Goal: Task Accomplishment & Management: Manage account settings

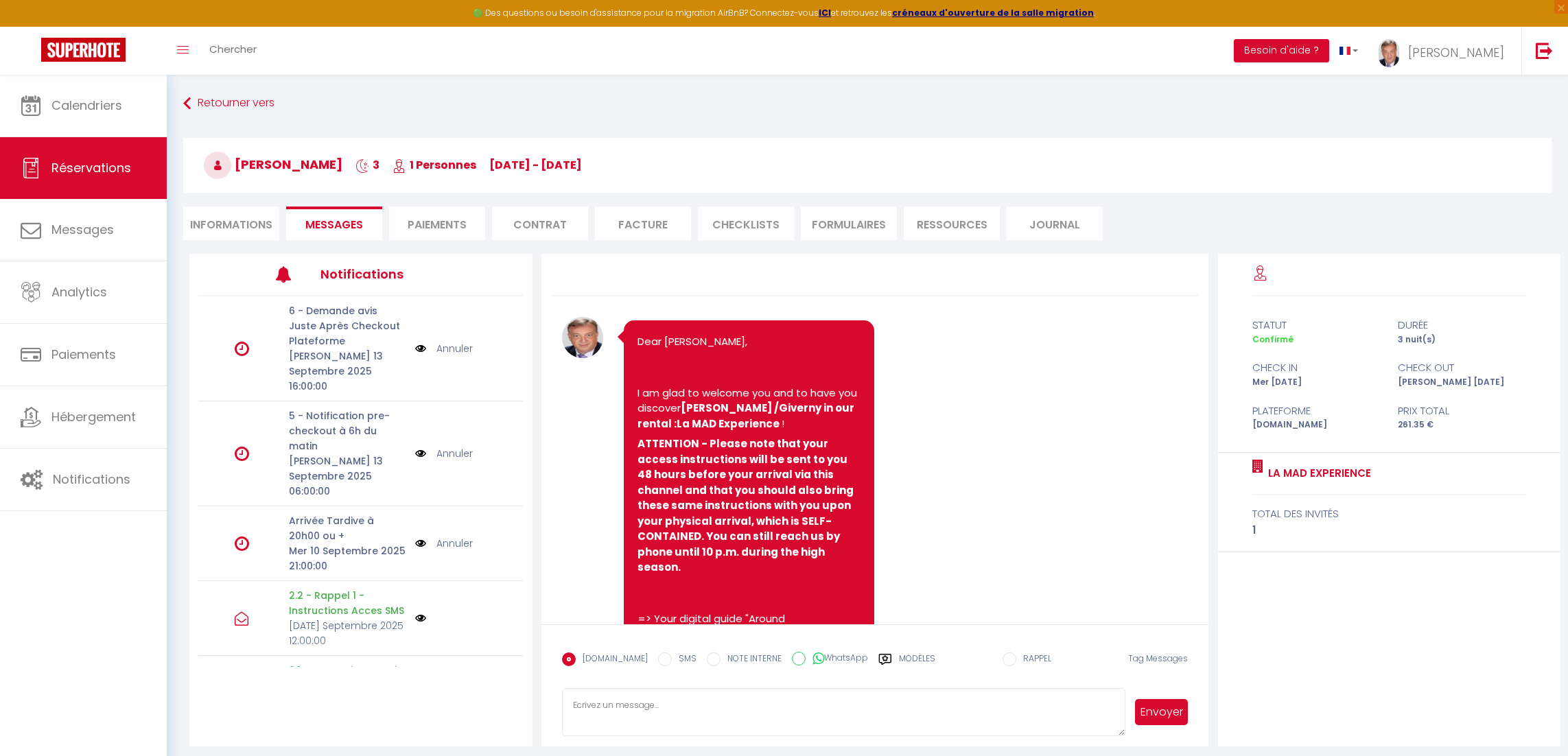
select select "GB"
select select
select select "2"
select select
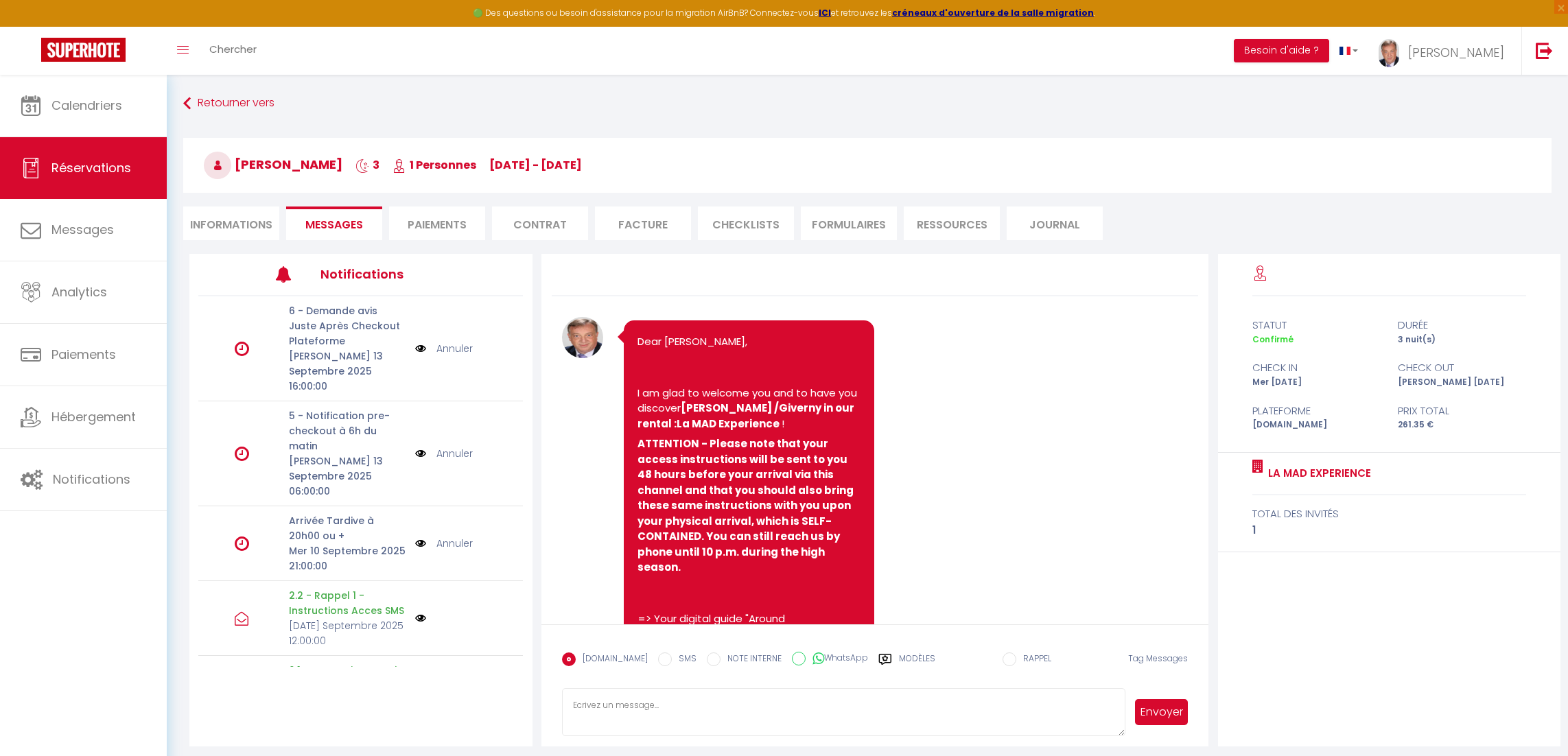
select select
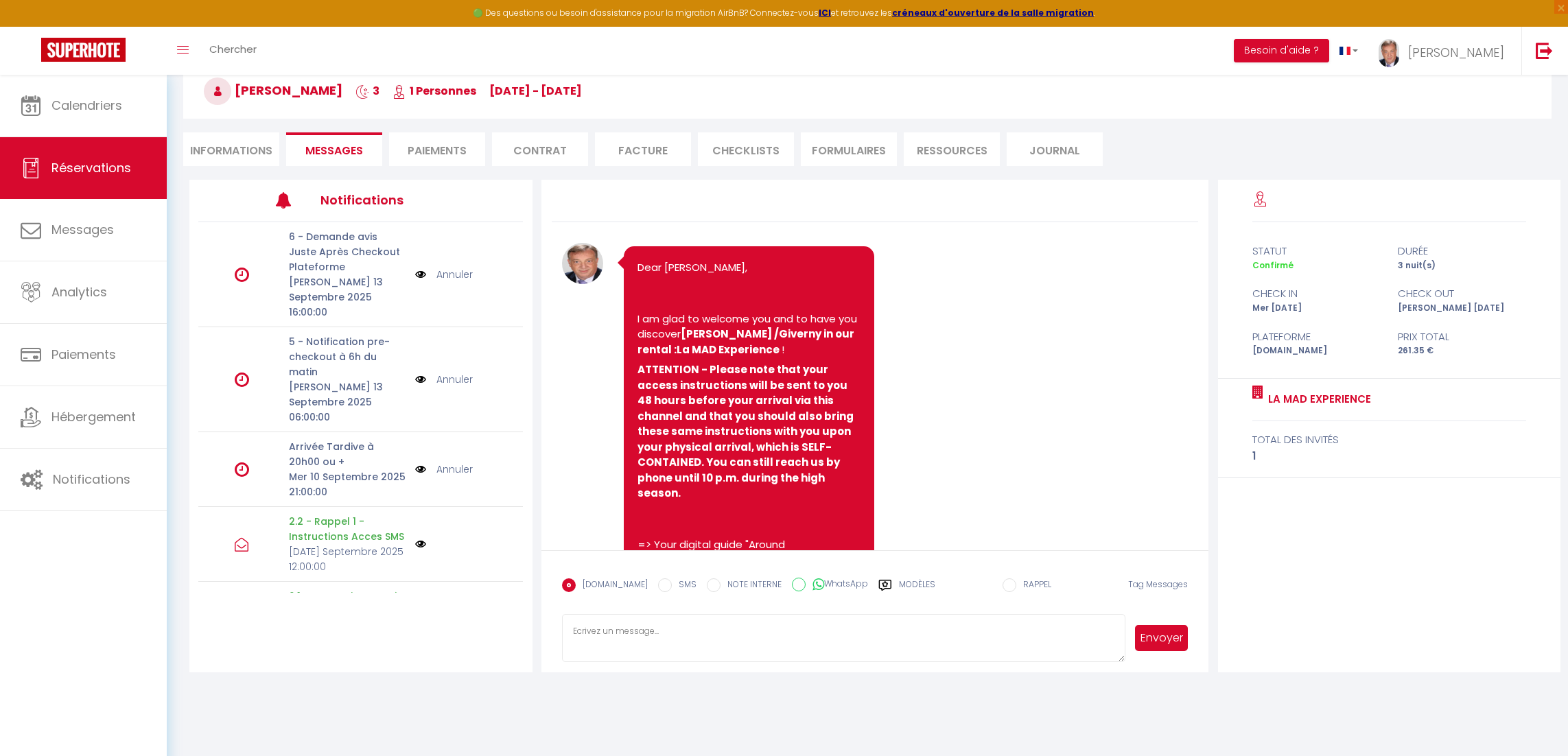
scroll to position [2132, 0]
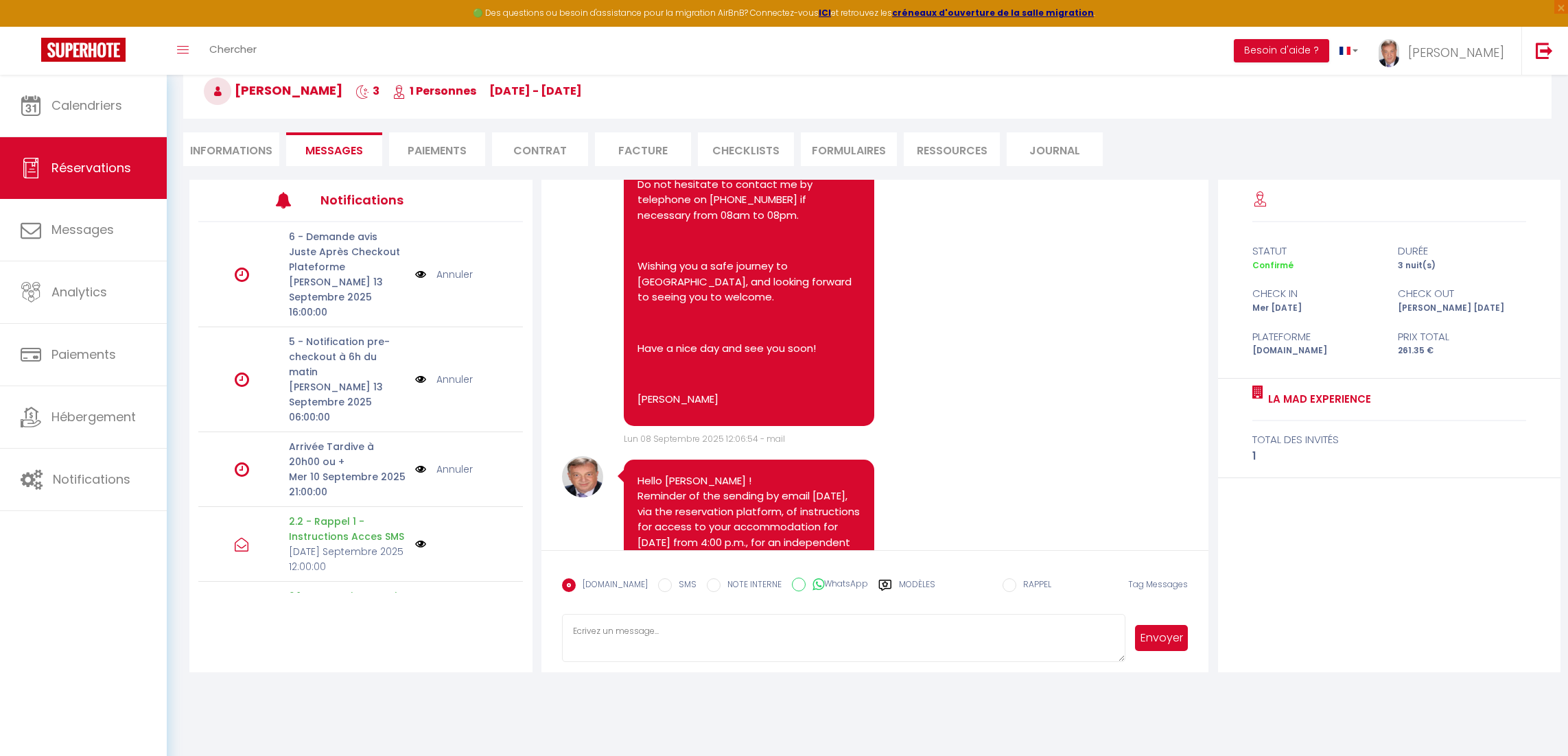
click at [249, 156] on li "Informations" at bounding box center [231, 149] width 96 height 34
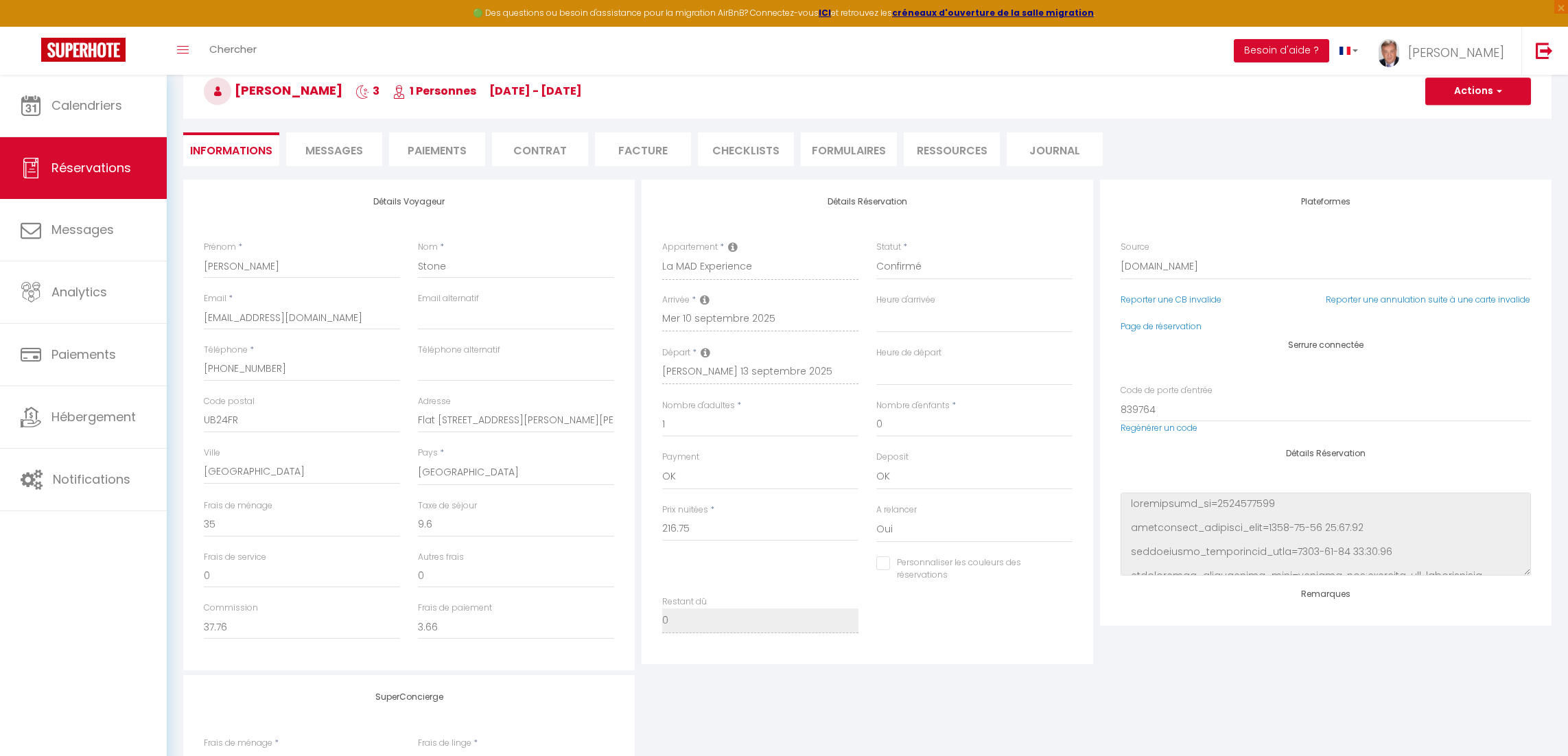
select select
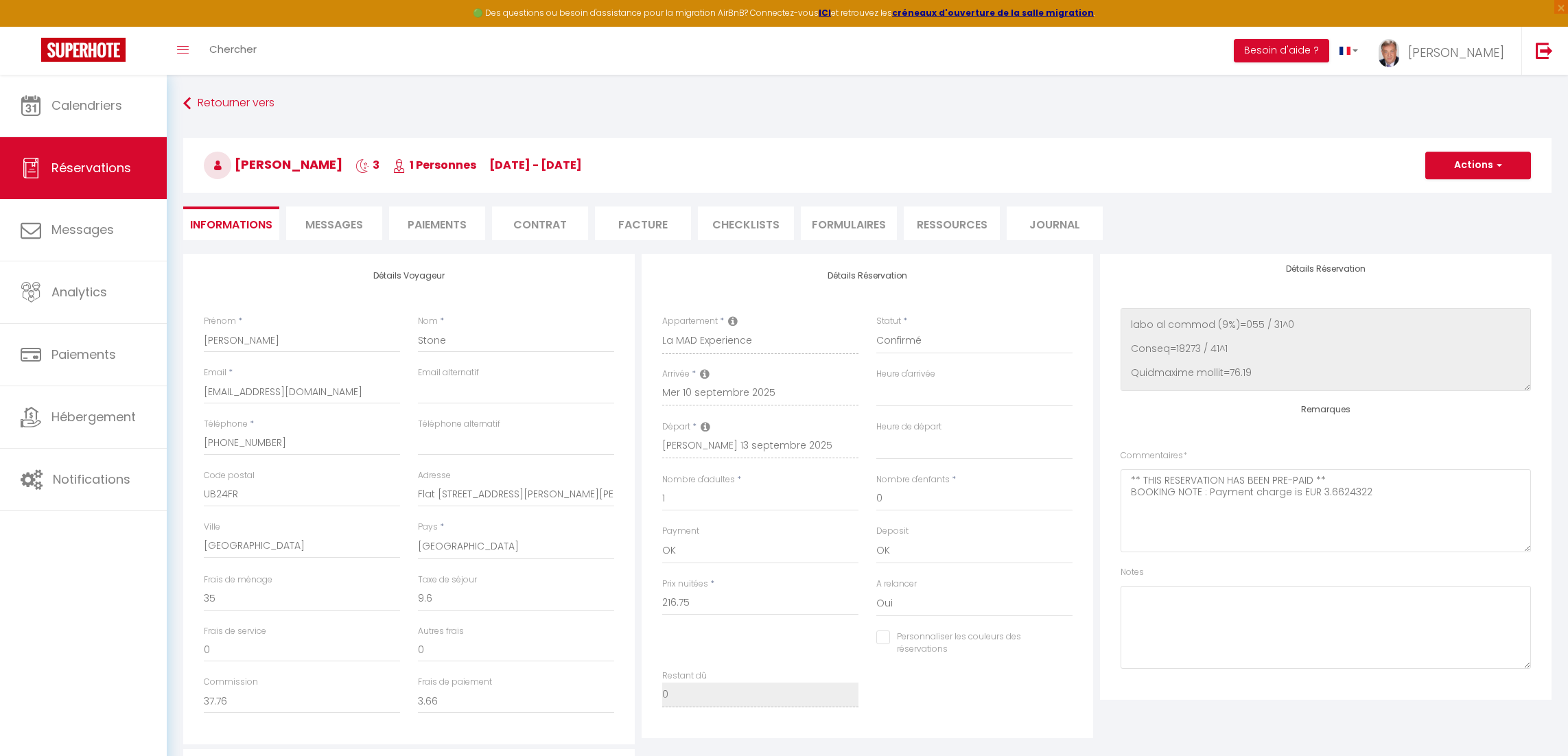
select select
checkbox input "false"
click at [105, 101] on span "Calendriers" at bounding box center [87, 105] width 71 height 17
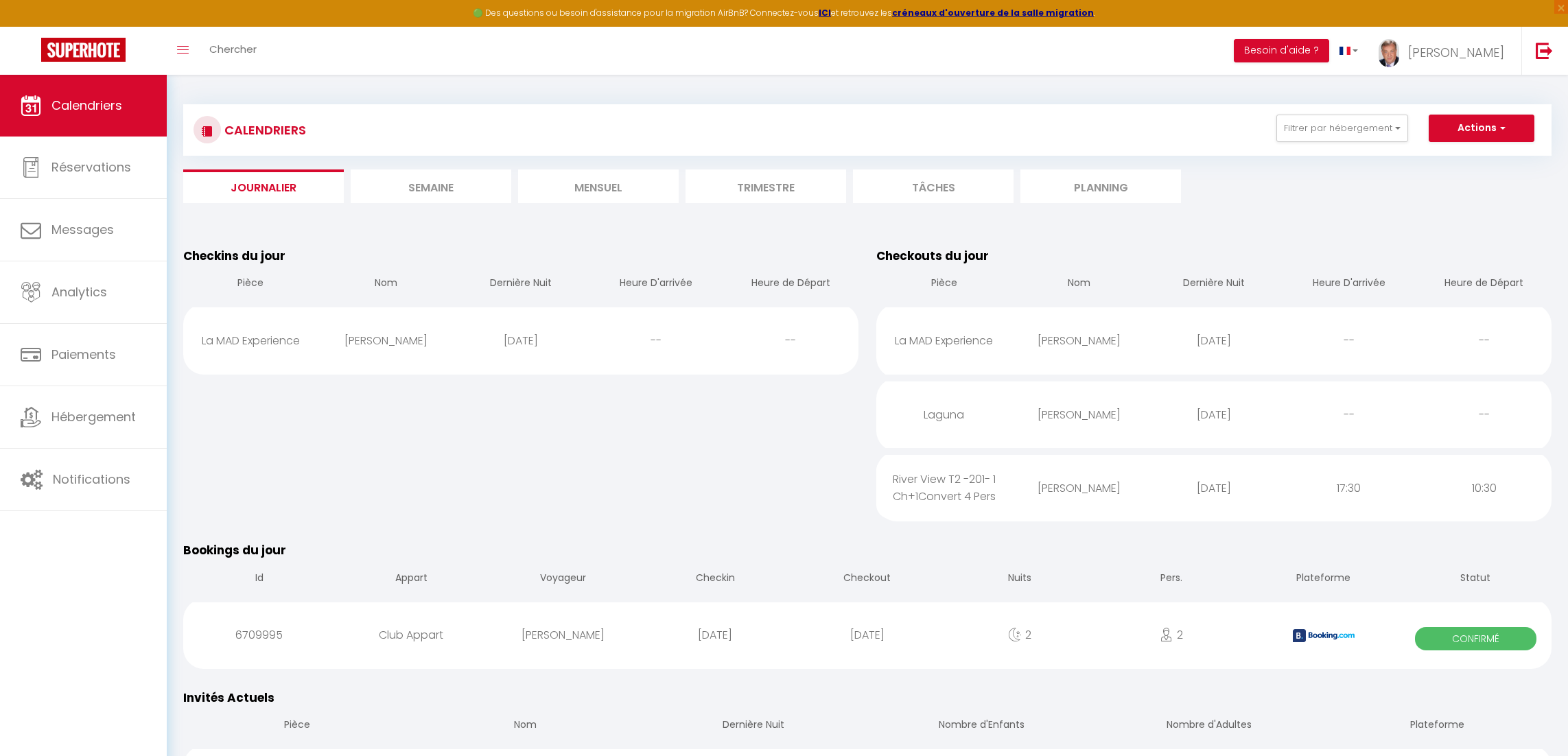
click at [293, 344] on div "La MAD Experience" at bounding box center [250, 341] width 135 height 45
select select "0"
select select "1"
select select
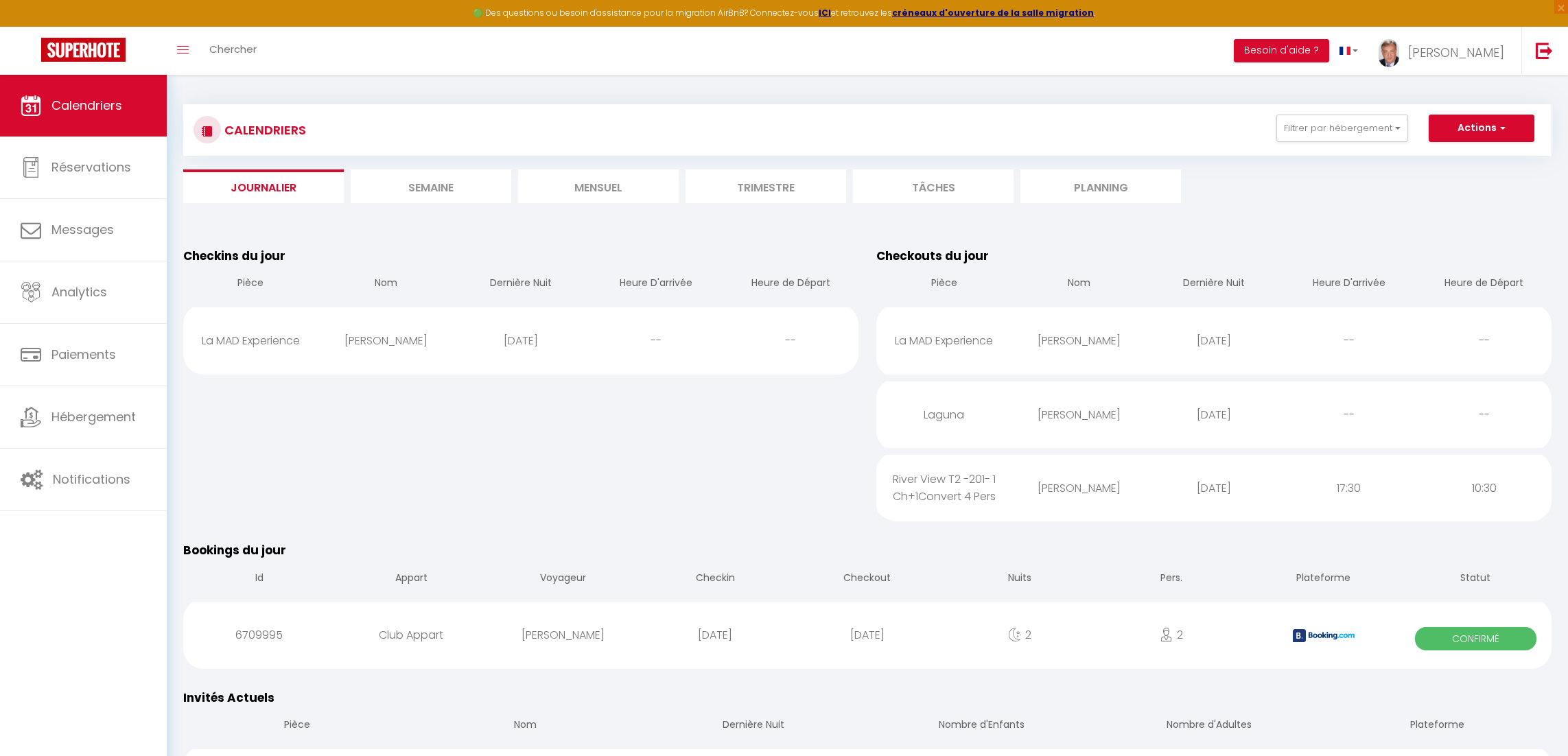
select select
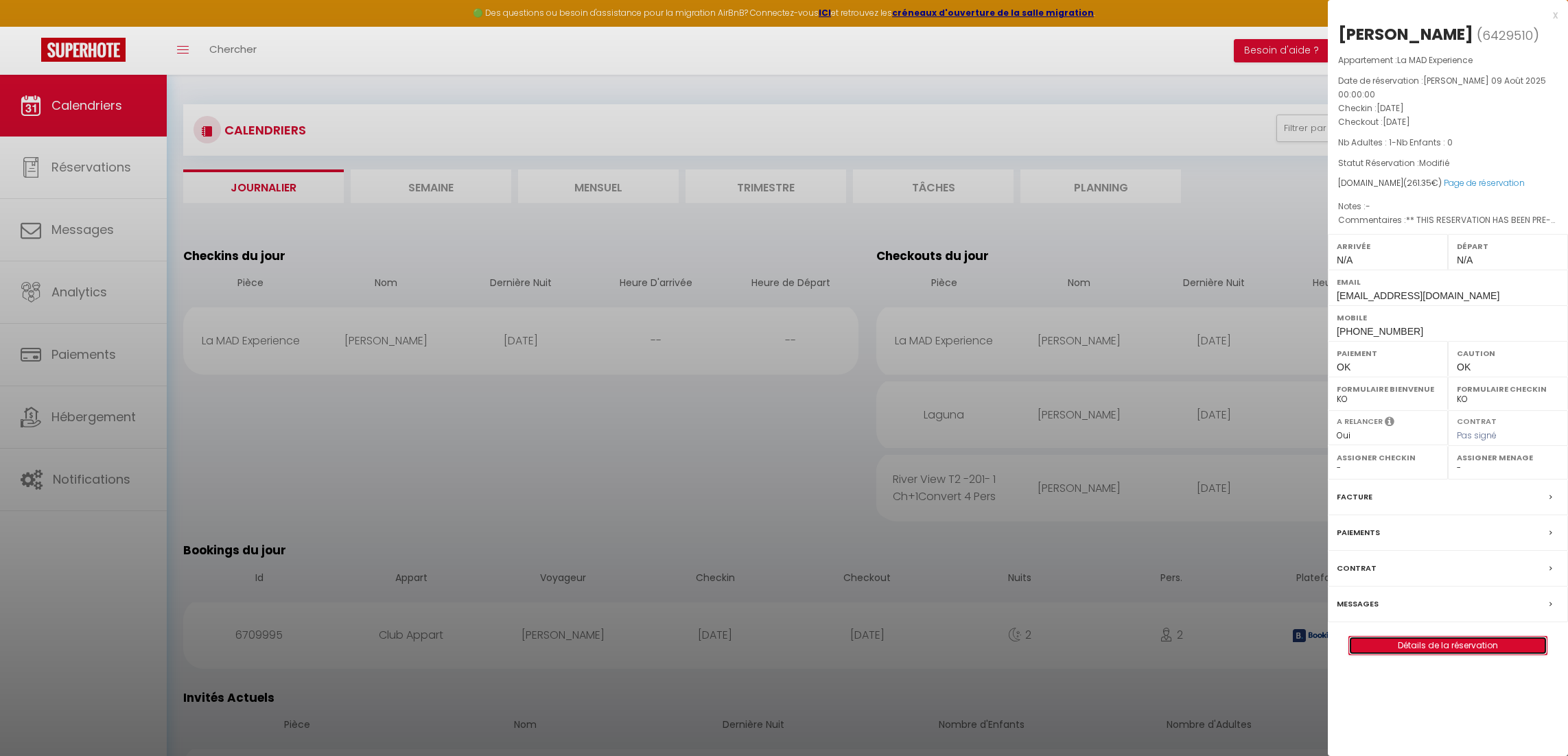
click at [1443, 638] on link "Détails de la réservation" at bounding box center [1448, 645] width 197 height 18
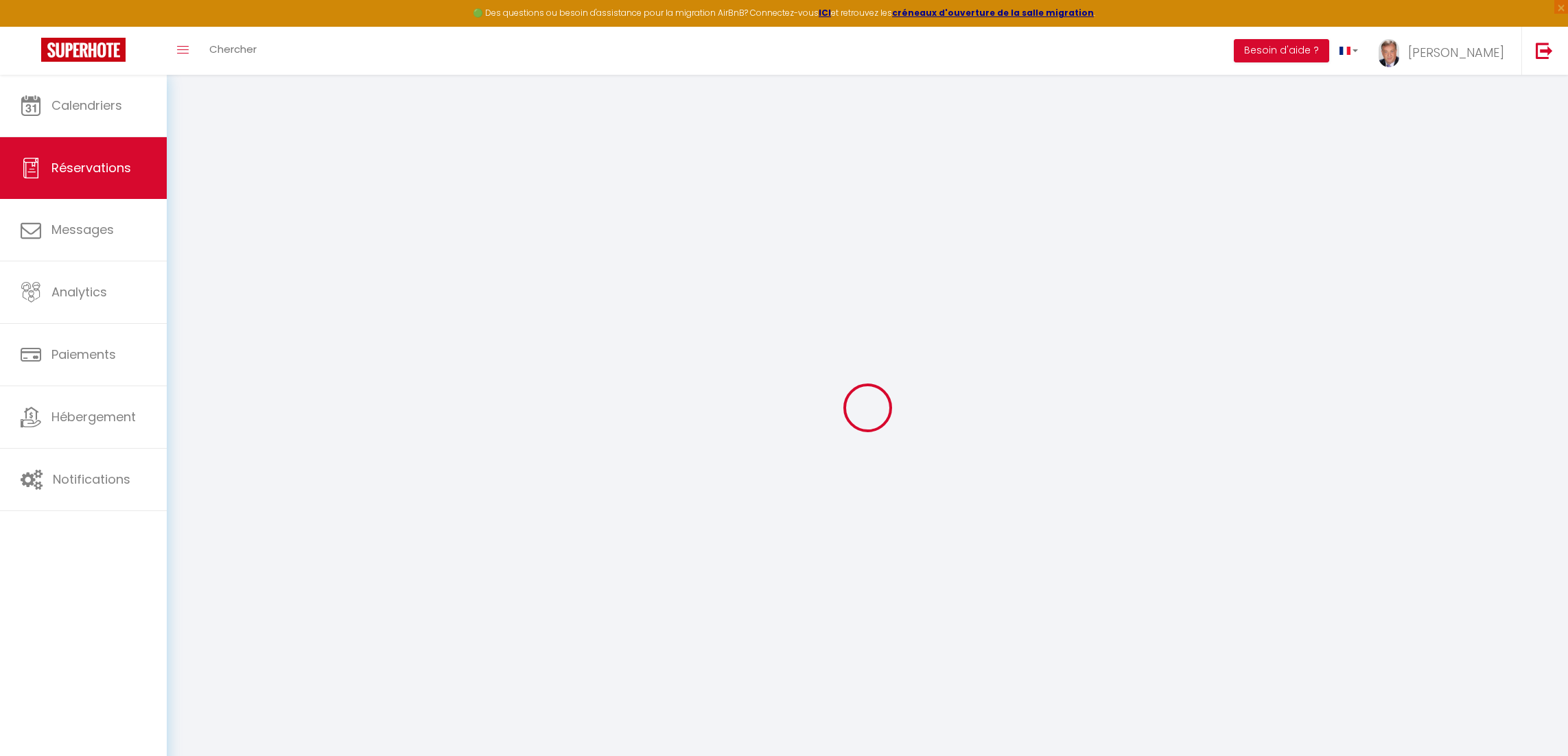
select select
checkbox input "false"
select select
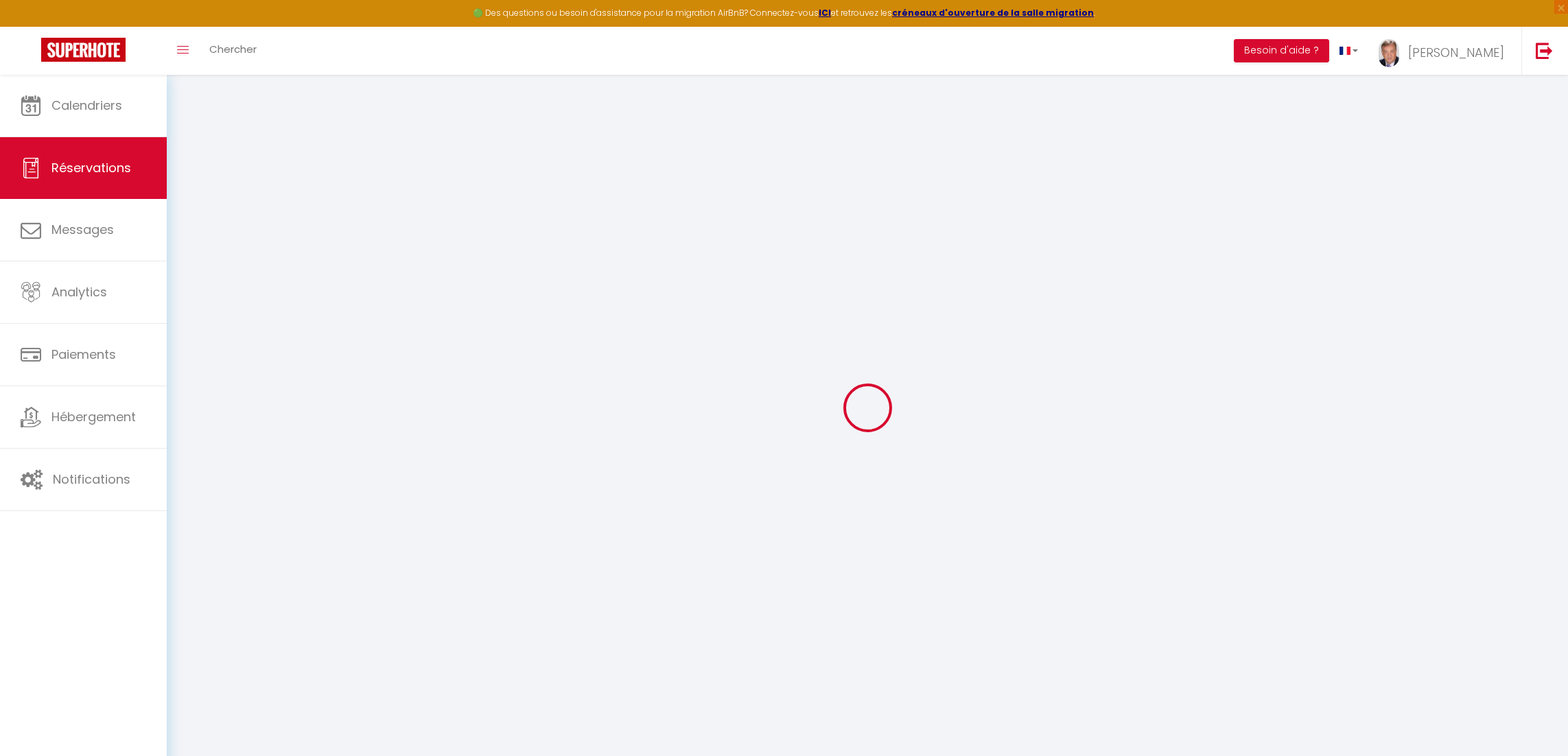
checkbox input "false"
select select
checkbox input "false"
type textarea "** THIS RESERVATION HAS BEEN PRE-PAID ** BOOKING NOTE : Payment charge is EUR 3…"
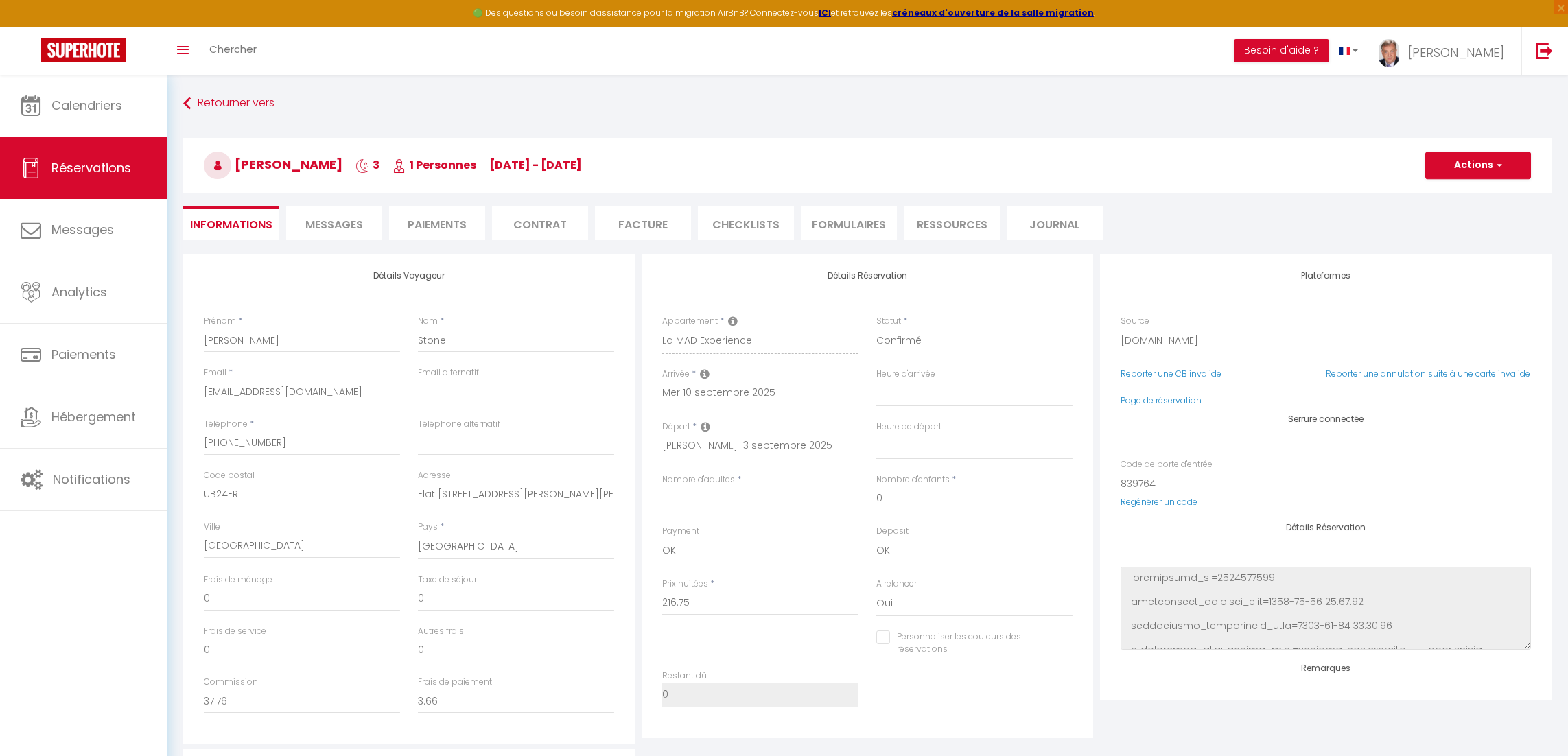
type input "35"
type input "9.6"
select select
checkbox input "false"
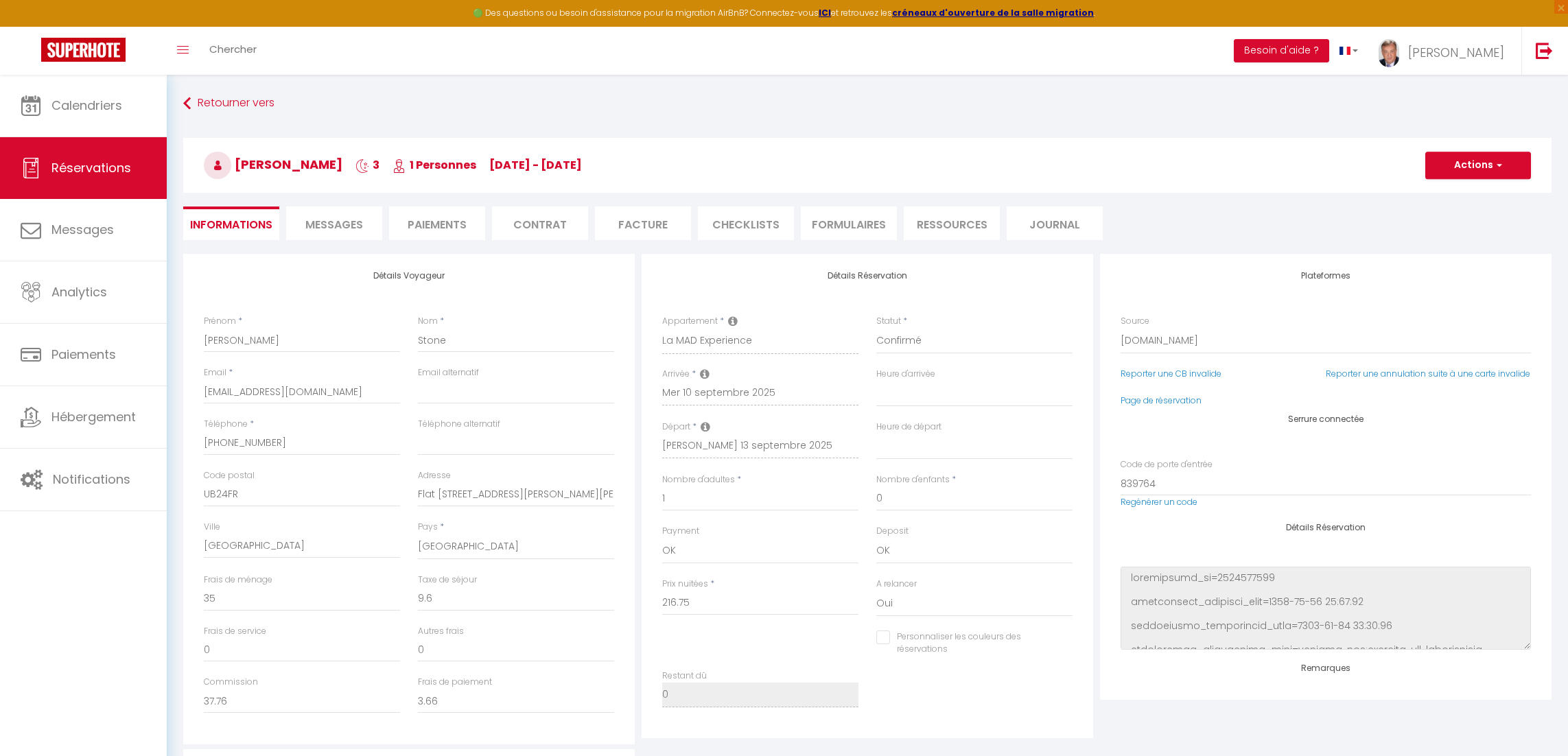
select select
